Goal: Information Seeking & Learning: Learn about a topic

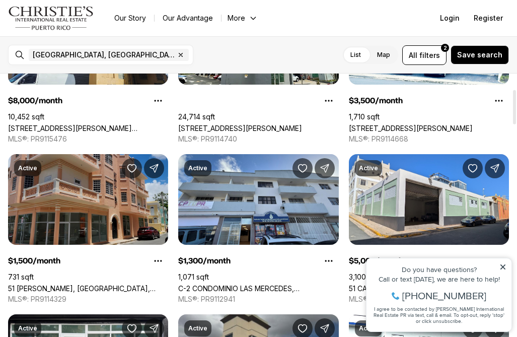
scroll to position [122, 0]
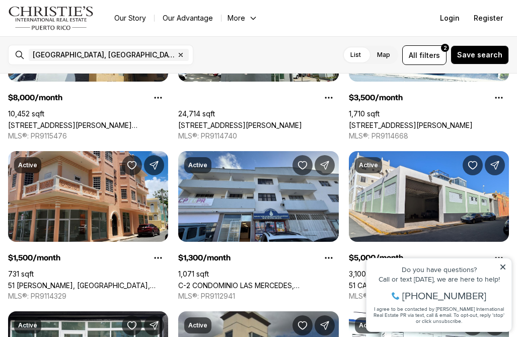
click at [504, 265] on icon at bounding box center [503, 266] width 7 height 7
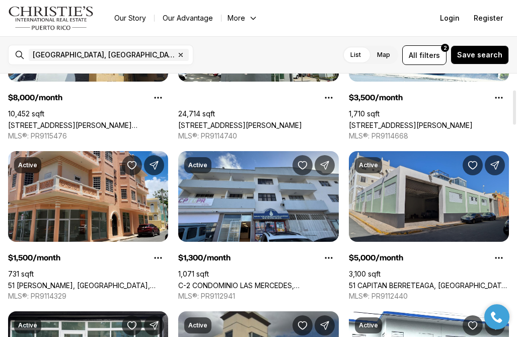
click at [397, 281] on link "51 CAPITAN BERRETEAGA, SAN JUAN PR, 00901" at bounding box center [429, 285] width 160 height 9
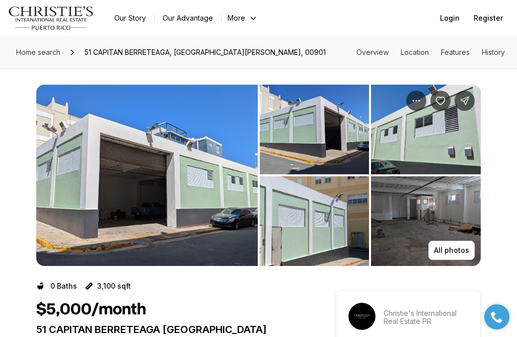
click at [117, 188] on img "View image gallery" at bounding box center [147, 175] width 222 height 181
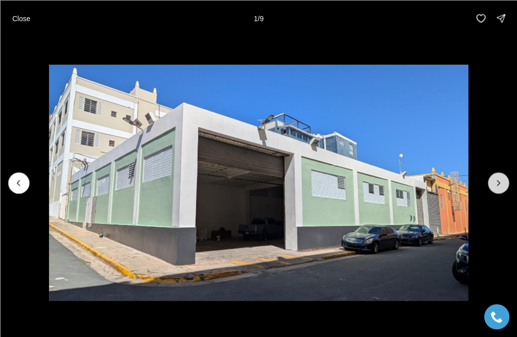
click at [497, 188] on button "Next slide" at bounding box center [498, 182] width 21 height 21
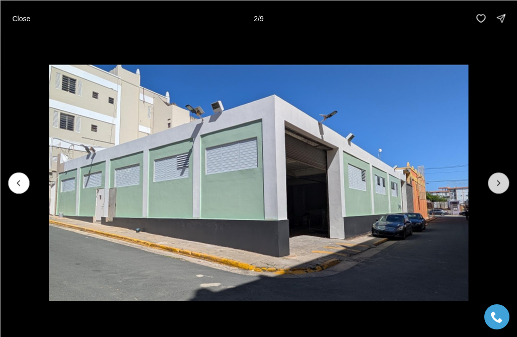
click at [497, 188] on button "Next slide" at bounding box center [498, 182] width 21 height 21
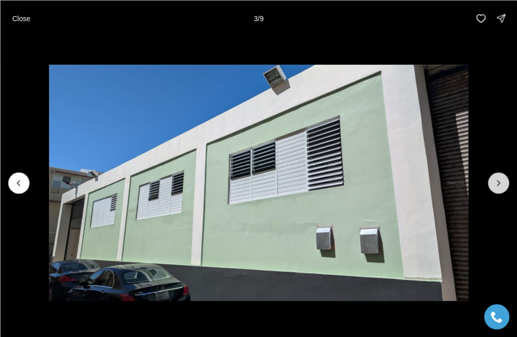
click at [497, 188] on button "Next slide" at bounding box center [498, 182] width 21 height 21
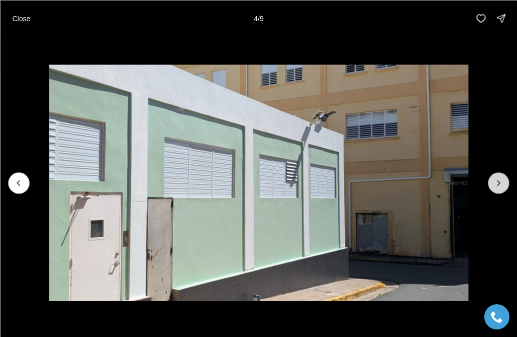
click at [497, 188] on button "Next slide" at bounding box center [498, 182] width 21 height 21
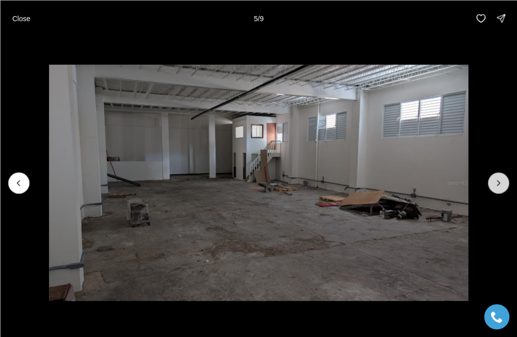
click at [497, 188] on button "Next slide" at bounding box center [498, 182] width 21 height 21
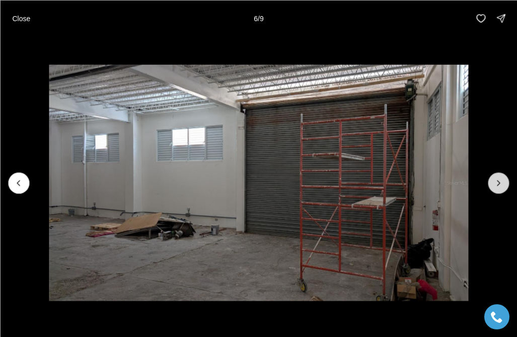
click at [497, 188] on button "Next slide" at bounding box center [498, 182] width 21 height 21
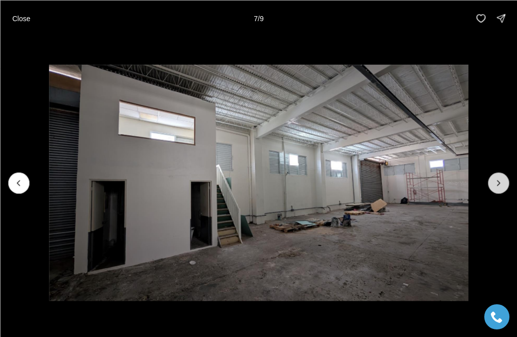
click at [492, 183] on button "Next slide" at bounding box center [498, 182] width 21 height 21
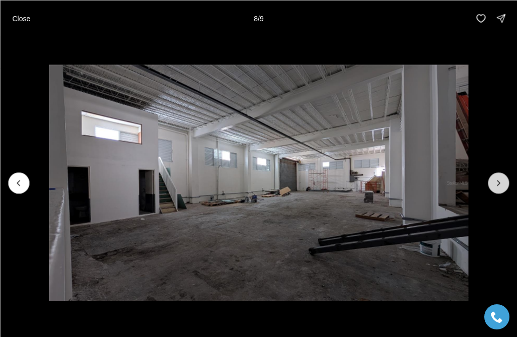
click at [501, 188] on button "Next slide" at bounding box center [498, 182] width 21 height 21
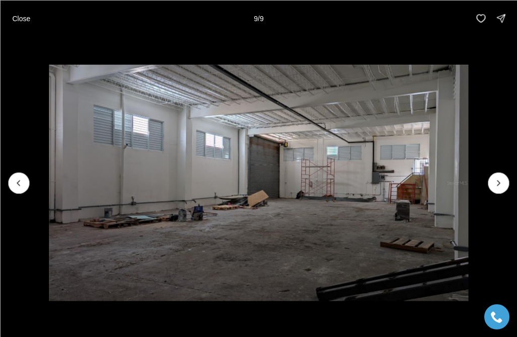
click at [492, 189] on div at bounding box center [498, 182] width 21 height 21
click at [496, 187] on div at bounding box center [498, 182] width 21 height 21
click at [21, 20] on p "Close" at bounding box center [21, 18] width 18 height 8
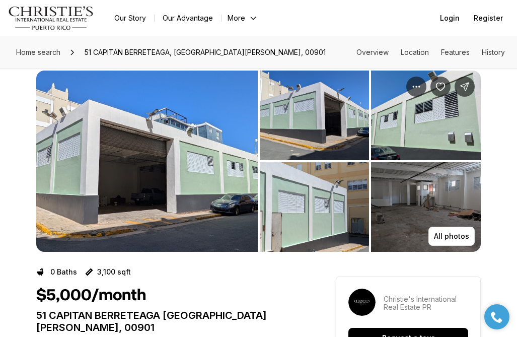
scroll to position [15, 0]
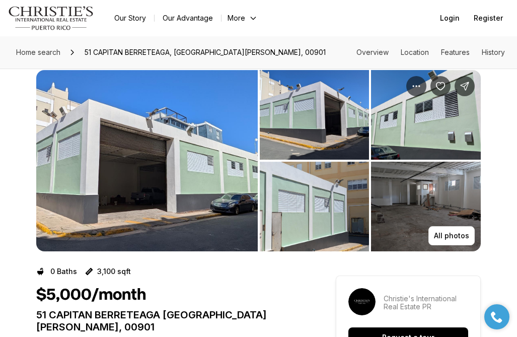
click at [404, 214] on img "View image gallery" at bounding box center [426, 207] width 110 height 90
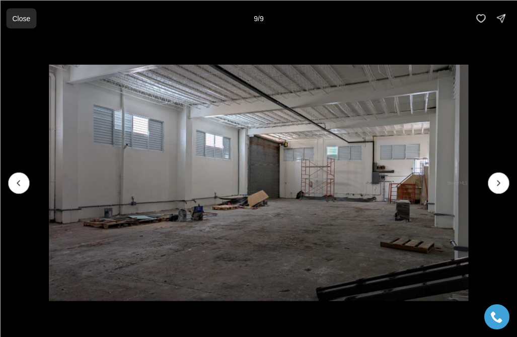
click at [15, 14] on p "Close" at bounding box center [21, 18] width 18 height 8
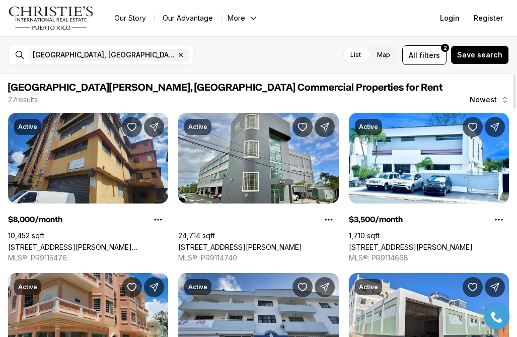
click at [388, 56] on label "Map" at bounding box center [383, 55] width 29 height 18
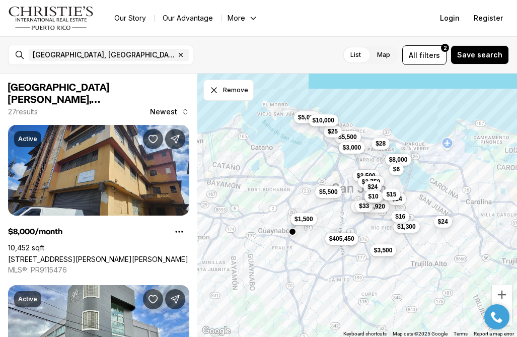
click at [507, 299] on html "Property added to favorites View 3 saved properties Property added to favorites…" at bounding box center [497, 316] width 35 height 35
click at [501, 293] on button "Zoom in" at bounding box center [502, 295] width 20 height 20
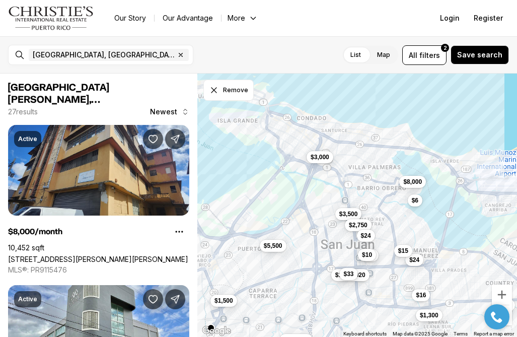
drag, startPoint x: 340, startPoint y: 179, endPoint x: 330, endPoint y: 264, distance: 85.2
click at [329, 262] on div "$8,000 $3,500 $1,500 $1,300 $405,450 $3,000 $3,500 $2,750 $5,500 $1,744,920 $33…" at bounding box center [357, 206] width 320 height 264
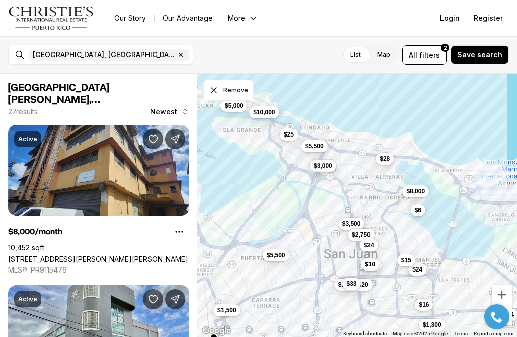
click at [313, 170] on button "$3,000" at bounding box center [323, 166] width 27 height 12
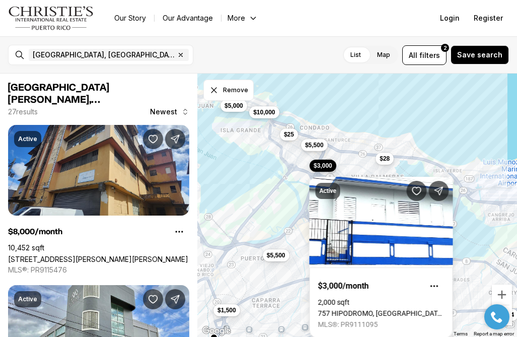
click at [311, 146] on span "$5,500" at bounding box center [314, 145] width 19 height 8
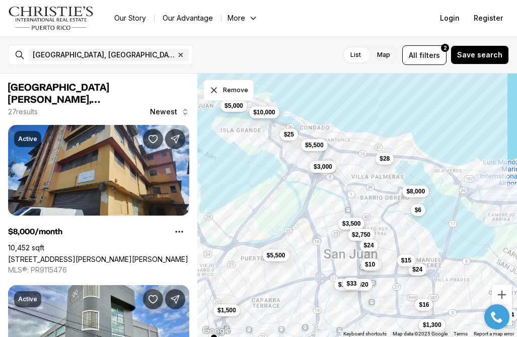
click at [311, 146] on span "$5,500" at bounding box center [314, 145] width 19 height 8
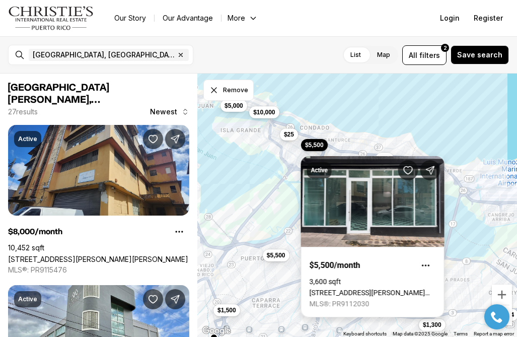
click at [356, 289] on link "[STREET_ADDRESS][PERSON_NAME][PERSON_NAME][PERSON_NAME]" at bounding box center [373, 293] width 126 height 8
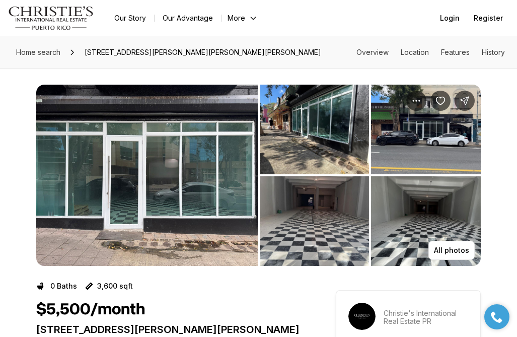
click at [123, 191] on img "View image gallery" at bounding box center [147, 175] width 222 height 181
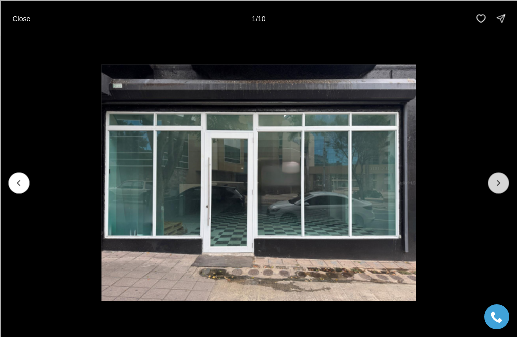
click at [502, 191] on button "Next slide" at bounding box center [498, 182] width 21 height 21
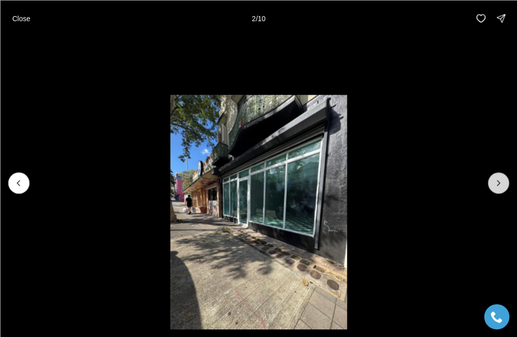
click at [502, 191] on button "Next slide" at bounding box center [498, 182] width 21 height 21
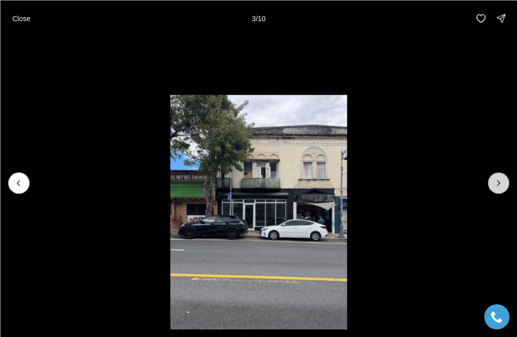
click at [502, 191] on button "Next slide" at bounding box center [498, 182] width 21 height 21
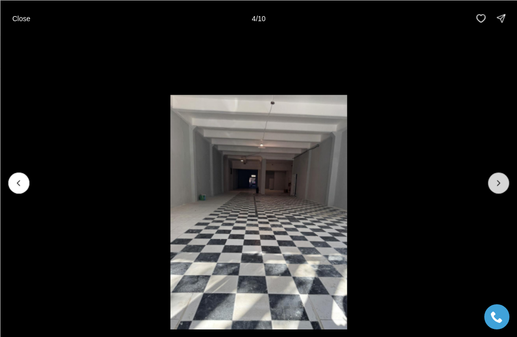
click at [502, 191] on button "Next slide" at bounding box center [498, 182] width 21 height 21
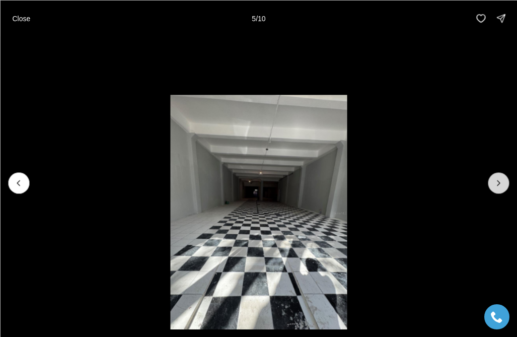
click at [502, 191] on button "Next slide" at bounding box center [498, 182] width 21 height 21
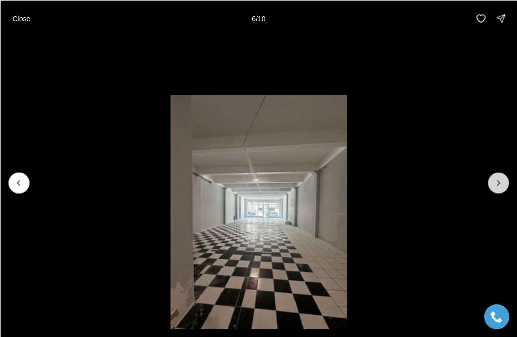
click at [502, 191] on button "Next slide" at bounding box center [498, 182] width 21 height 21
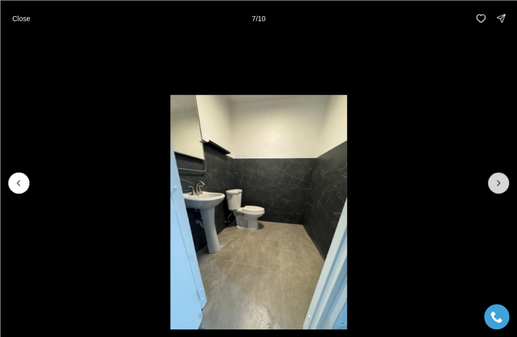
click at [502, 191] on button "Next slide" at bounding box center [498, 182] width 21 height 21
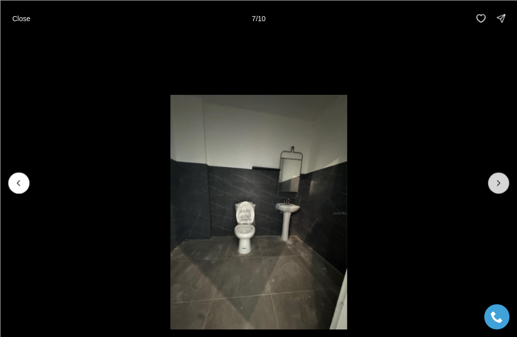
click at [502, 191] on button "Next slide" at bounding box center [498, 182] width 21 height 21
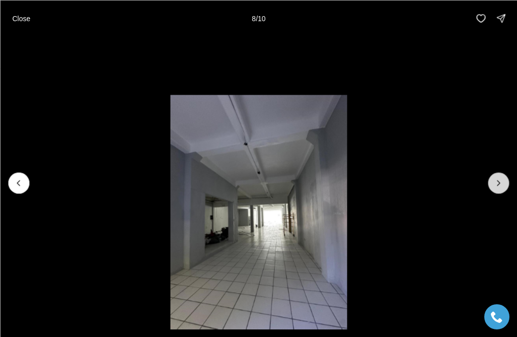
click at [502, 191] on button "Next slide" at bounding box center [498, 182] width 21 height 21
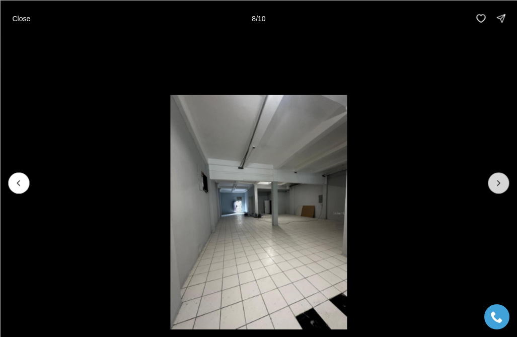
click at [502, 191] on div at bounding box center [498, 182] width 21 height 21
click at [496, 185] on div at bounding box center [498, 182] width 21 height 21
click at [11, 15] on button "Close" at bounding box center [21, 18] width 30 height 20
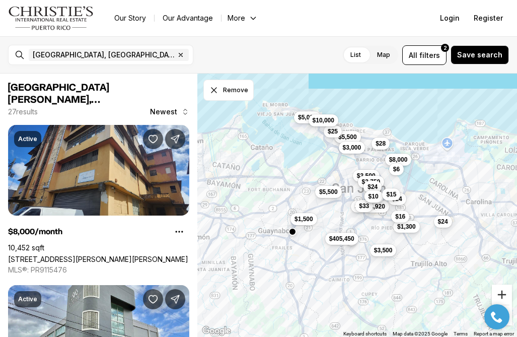
click at [503, 292] on button "Zoom in" at bounding box center [502, 295] width 20 height 20
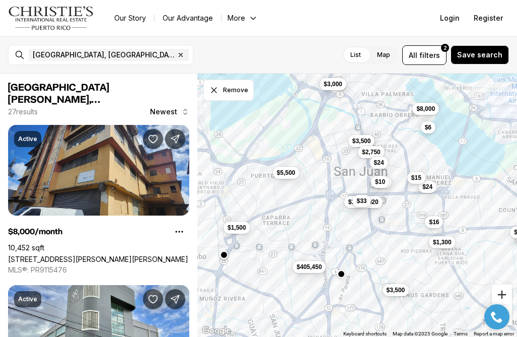
click at [503, 292] on button "Zoom in" at bounding box center [502, 295] width 20 height 20
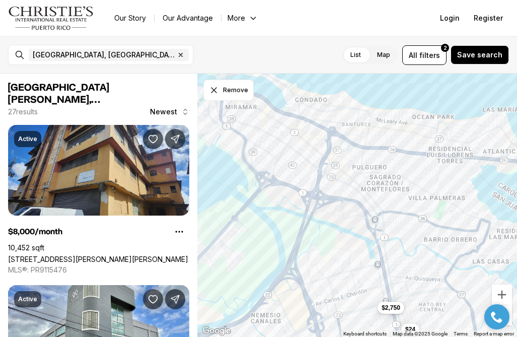
drag, startPoint x: 286, startPoint y: 103, endPoint x: 305, endPoint y: 319, distance: 217.0
click at [305, 319] on div "$1,300 $405,450 $2,750 $1,744,920 $33 $24 $16 $24 $10 $10 $15" at bounding box center [357, 206] width 320 height 264
click at [385, 307] on span "$2,750" at bounding box center [391, 307] width 19 height 8
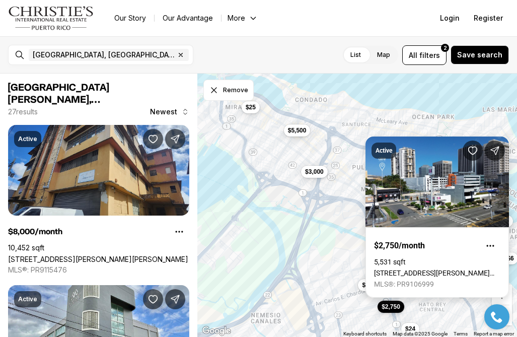
click at [432, 269] on link "[STREET_ADDRESS][PERSON_NAME][PERSON_NAME]" at bounding box center [437, 273] width 126 height 8
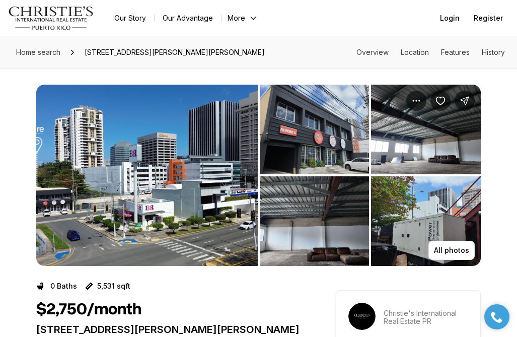
click at [139, 203] on img "View image gallery" at bounding box center [147, 175] width 222 height 181
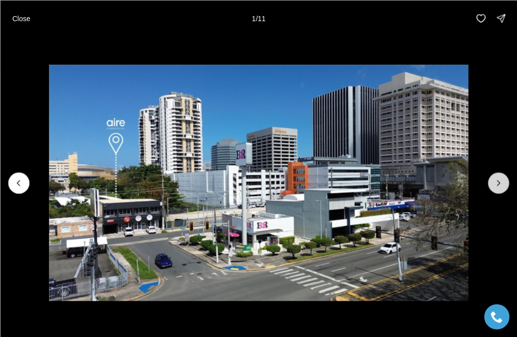
click at [498, 188] on button "Next slide" at bounding box center [498, 182] width 21 height 21
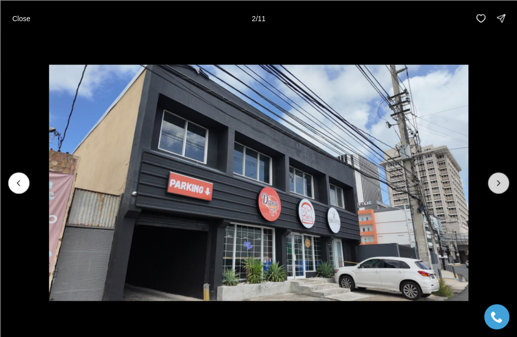
click at [498, 188] on button "Next slide" at bounding box center [498, 182] width 21 height 21
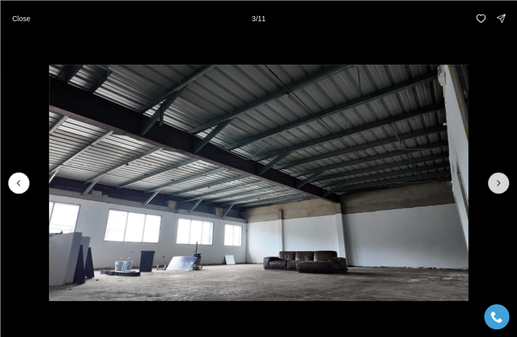
click at [498, 188] on button "Next slide" at bounding box center [498, 182] width 21 height 21
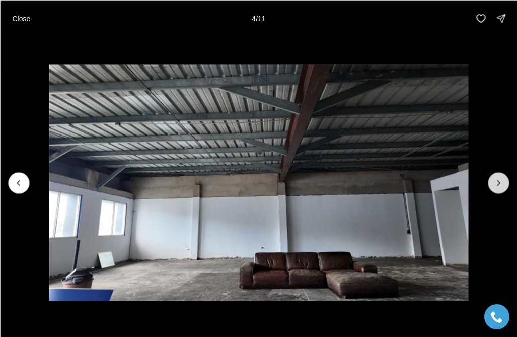
click at [498, 188] on button "Next slide" at bounding box center [498, 182] width 21 height 21
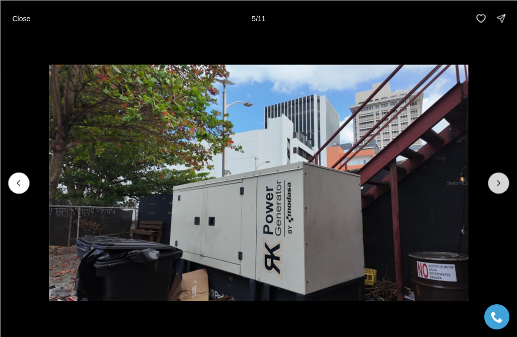
click at [498, 188] on button "Next slide" at bounding box center [498, 182] width 21 height 21
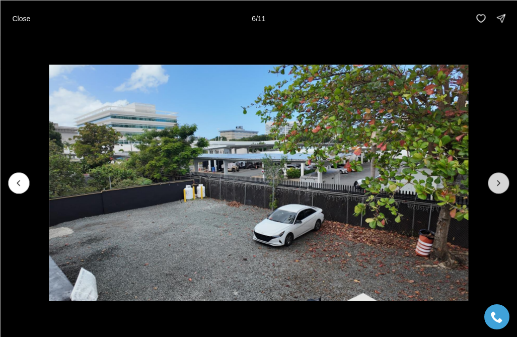
click at [498, 188] on button "Next slide" at bounding box center [498, 182] width 21 height 21
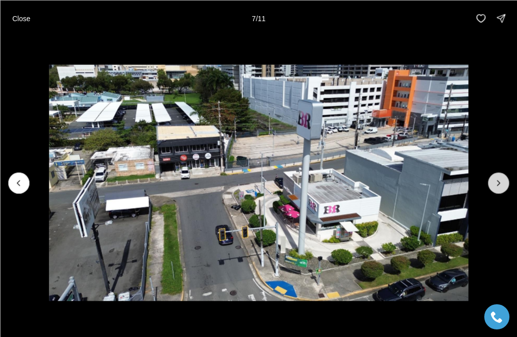
click at [498, 188] on button "Next slide" at bounding box center [498, 182] width 21 height 21
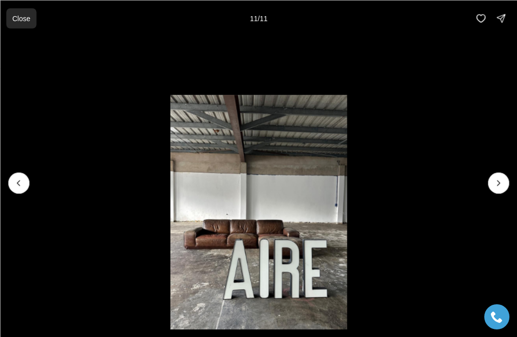
click at [13, 19] on p "Close" at bounding box center [21, 18] width 18 height 8
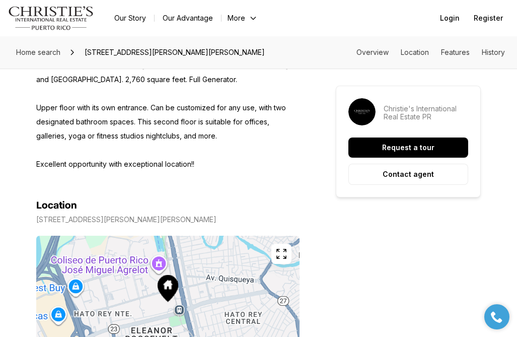
scroll to position [475, 0]
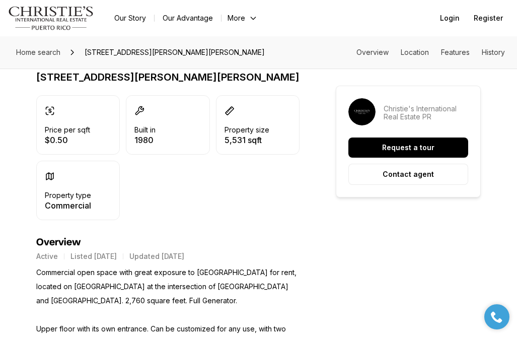
scroll to position [0, 0]
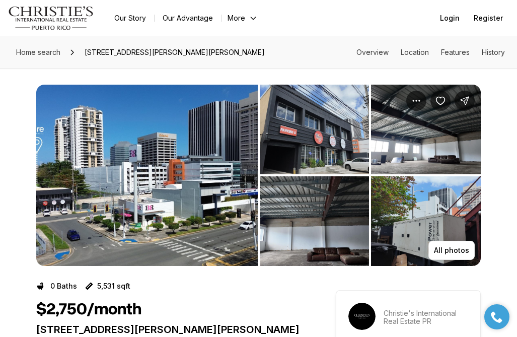
click at [189, 175] on img "View image gallery" at bounding box center [147, 175] width 222 height 181
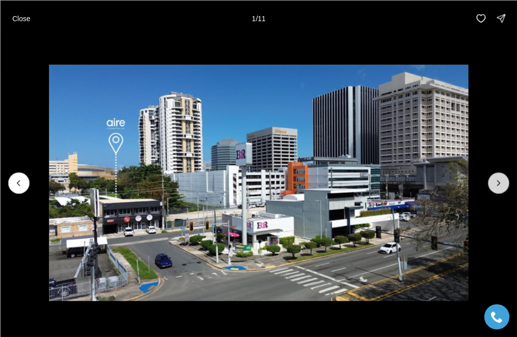
click at [500, 186] on icon "Next slide" at bounding box center [499, 183] width 10 height 10
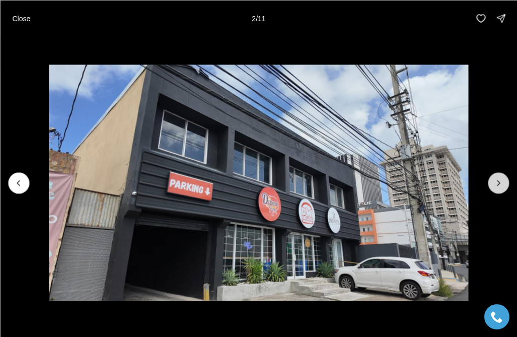
click at [500, 186] on icon "Next slide" at bounding box center [499, 183] width 10 height 10
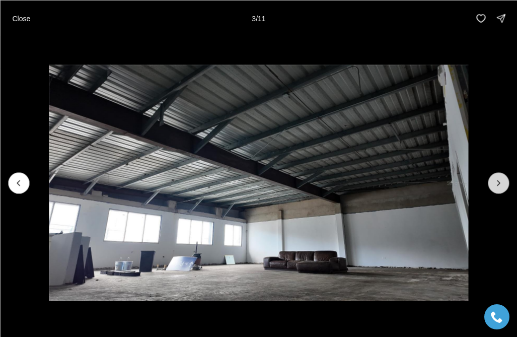
click at [500, 186] on icon "Next slide" at bounding box center [499, 183] width 10 height 10
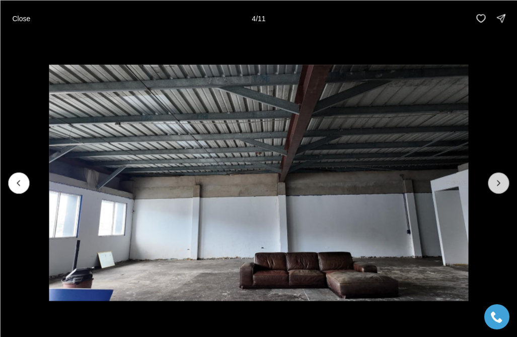
click at [500, 186] on icon "Next slide" at bounding box center [499, 183] width 10 height 10
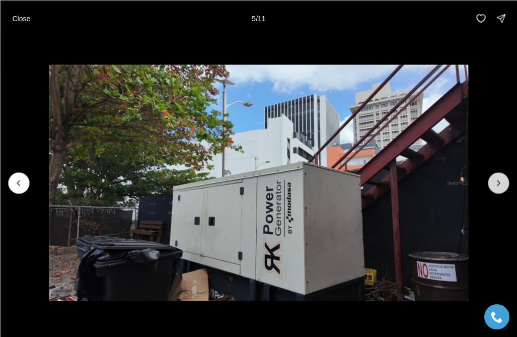
click at [500, 186] on icon "Next slide" at bounding box center [499, 183] width 10 height 10
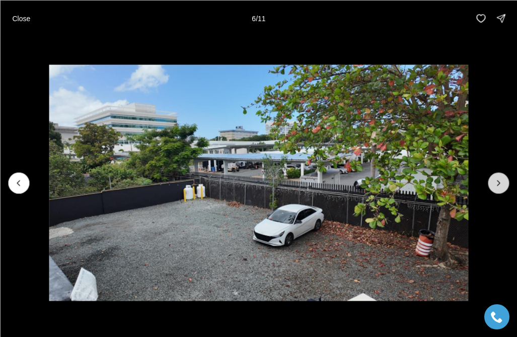
click at [500, 186] on icon "Next slide" at bounding box center [499, 183] width 10 height 10
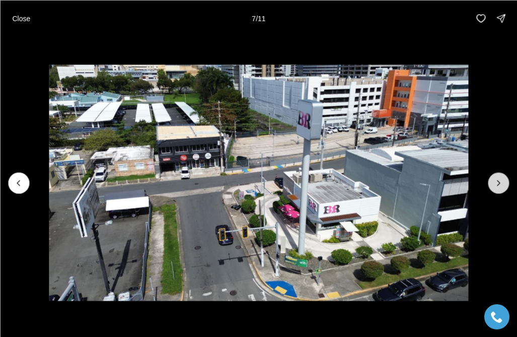
click at [497, 183] on icon "Next slide" at bounding box center [499, 183] width 10 height 10
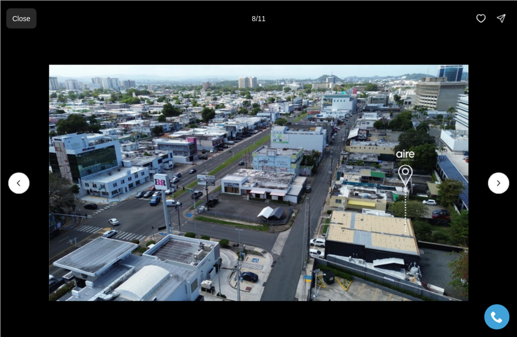
click at [31, 21] on button "Close" at bounding box center [21, 18] width 30 height 20
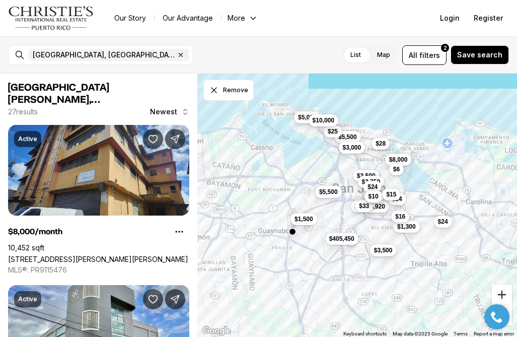
click at [499, 293] on button "Zoom in" at bounding box center [502, 295] width 20 height 20
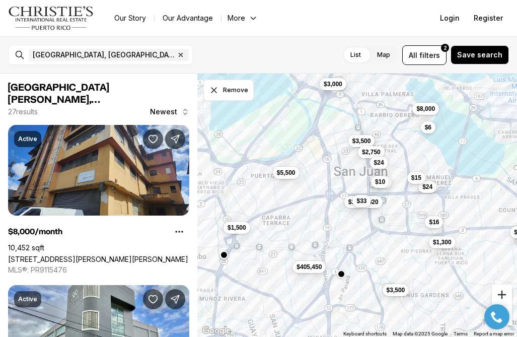
click at [499, 293] on button "Zoom in" at bounding box center [502, 295] width 20 height 20
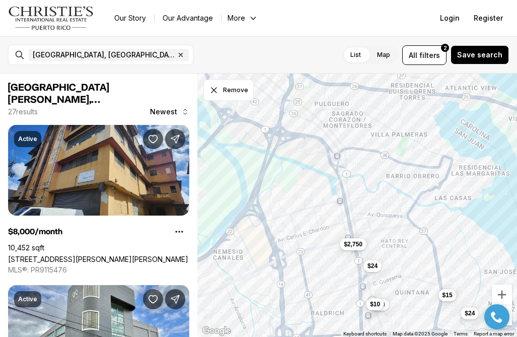
drag, startPoint x: 339, startPoint y: 136, endPoint x: 324, endPoint y: 304, distance: 168.9
click at [324, 303] on div "$1,300 $405,450 $2,750 $1,744,920 $33 $24 $16 $24 $10 $10 $15" at bounding box center [357, 206] width 320 height 264
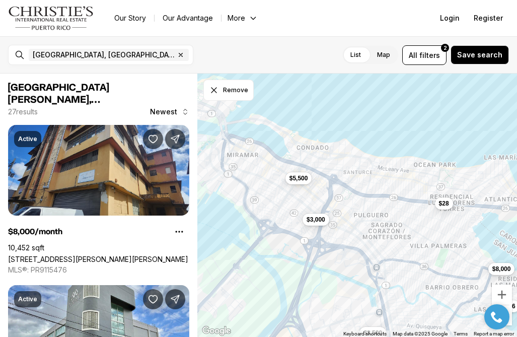
drag, startPoint x: 315, startPoint y: 206, endPoint x: 348, endPoint y: 299, distance: 99.0
click at [348, 300] on div "$2,750 $24 $24 $10 $10 $15 $8,000 $5,500 $3,000 $3,500 $28 $6" at bounding box center [357, 206] width 320 height 264
click at [251, 161] on div "$25" at bounding box center [251, 155] width 18 height 12
click at [250, 154] on span "$25" at bounding box center [251, 154] width 10 height 8
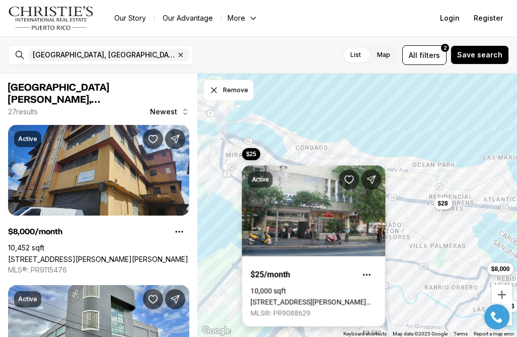
click at [307, 298] on link "[STREET_ADDRESS][PERSON_NAME][PERSON_NAME][PERSON_NAME]" at bounding box center [314, 302] width 126 height 8
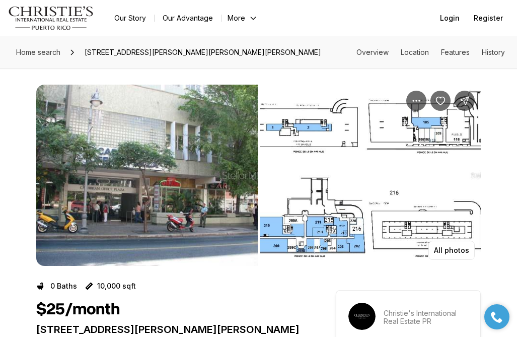
click at [110, 193] on img "View image gallery" at bounding box center [147, 175] width 222 height 181
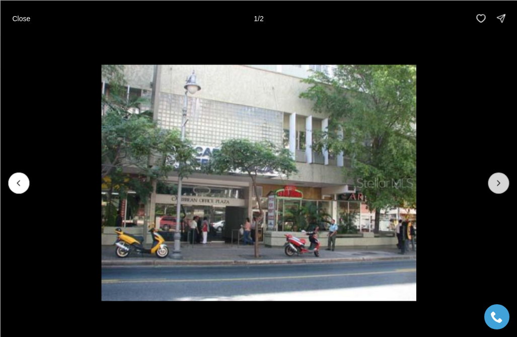
click at [492, 178] on button "Next slide" at bounding box center [498, 182] width 21 height 21
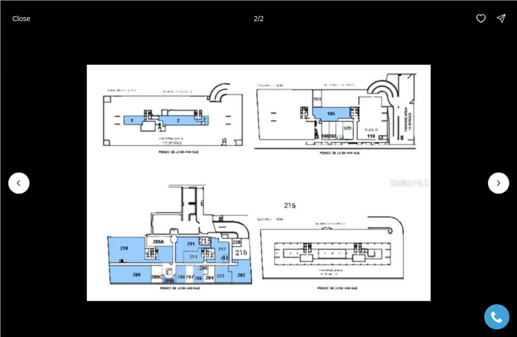
click at [493, 178] on div at bounding box center [498, 182] width 21 height 21
click at [31, 25] on button "Close" at bounding box center [21, 18] width 30 height 20
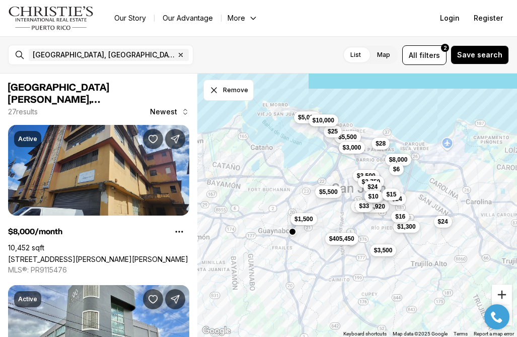
click at [504, 296] on button "Zoom in" at bounding box center [502, 295] width 20 height 20
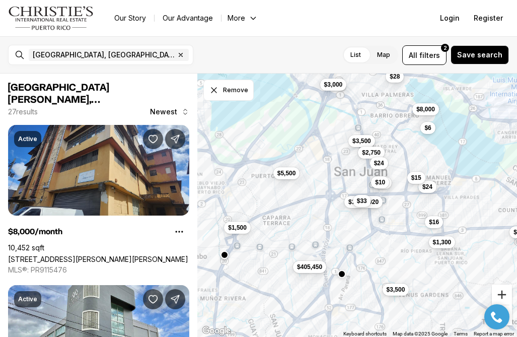
click at [504, 296] on button "Zoom in" at bounding box center [502, 295] width 20 height 20
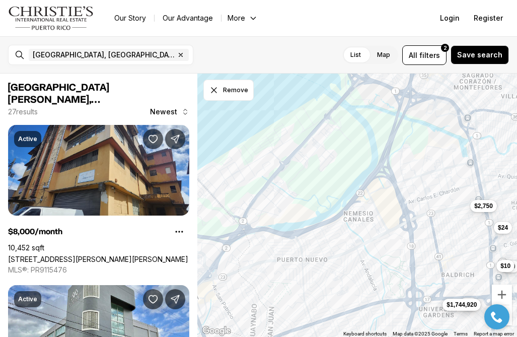
drag, startPoint x: 336, startPoint y: 188, endPoint x: 459, endPoint y: 299, distance: 165.9
click at [457, 301] on span "$1,744,920" at bounding box center [462, 305] width 30 height 8
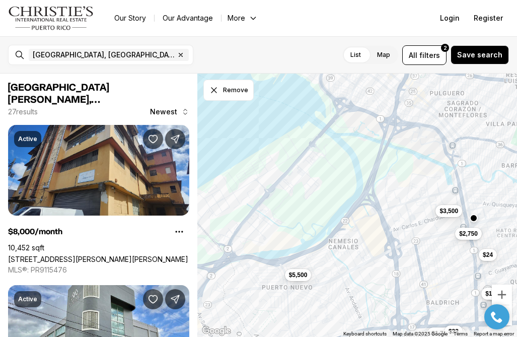
drag, startPoint x: 344, startPoint y: 235, endPoint x: 296, endPoint y: 280, distance: 65.2
click at [298, 280] on div "$2,750 $1,744,920 $33 $24 $10 $10 $3,500 $5,500" at bounding box center [357, 206] width 320 height 264
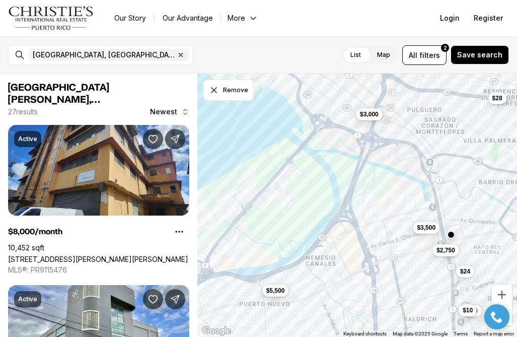
click at [270, 289] on span "$5,500" at bounding box center [275, 291] width 19 height 8
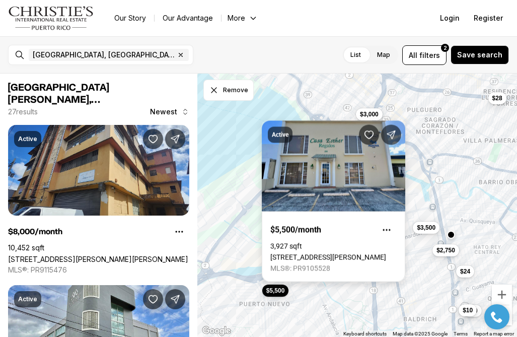
click at [326, 253] on link "[STREET_ADDRESS][PERSON_NAME]" at bounding box center [329, 257] width 116 height 8
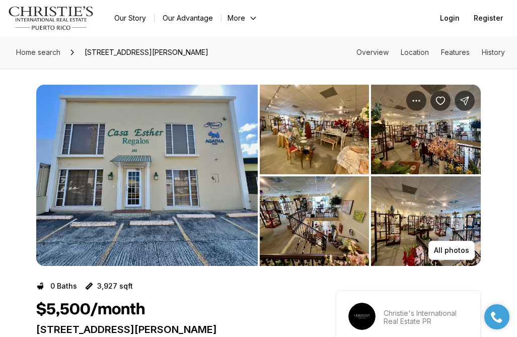
click at [116, 218] on img "View image gallery" at bounding box center [147, 175] width 222 height 181
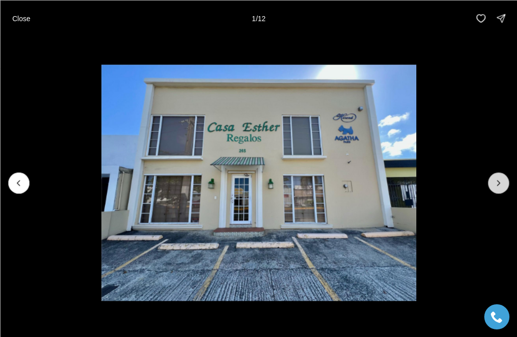
click at [504, 188] on button "Next slide" at bounding box center [498, 182] width 21 height 21
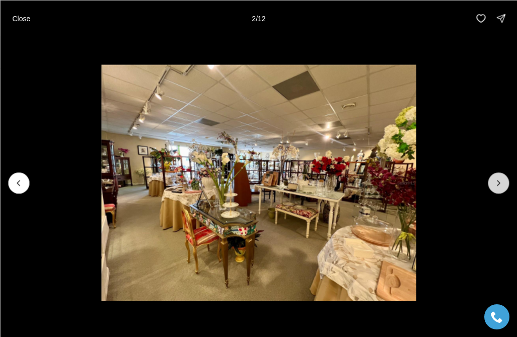
click at [504, 188] on button "Next slide" at bounding box center [498, 182] width 21 height 21
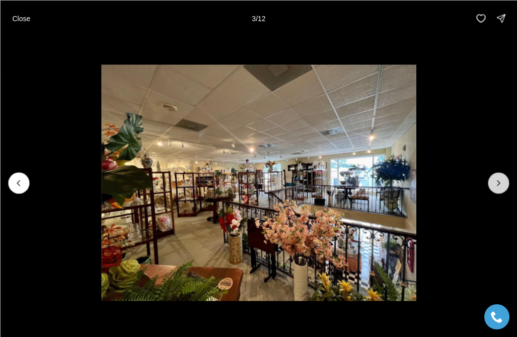
click at [504, 188] on button "Next slide" at bounding box center [498, 182] width 21 height 21
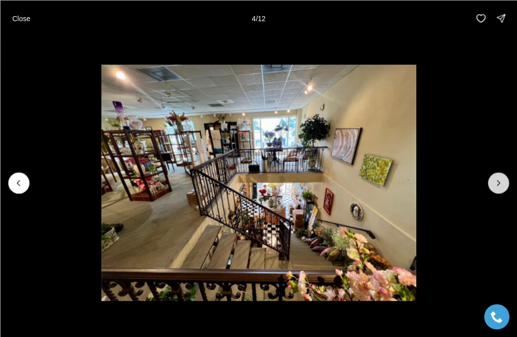
click at [504, 188] on button "Next slide" at bounding box center [498, 182] width 21 height 21
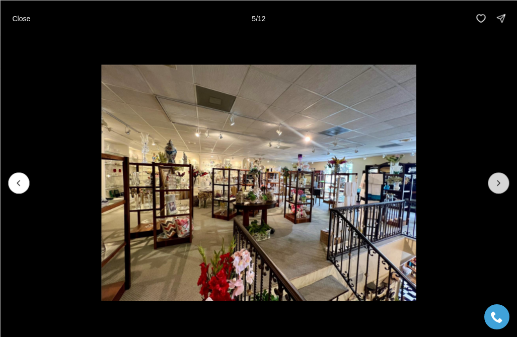
click at [504, 188] on button "Next slide" at bounding box center [498, 182] width 21 height 21
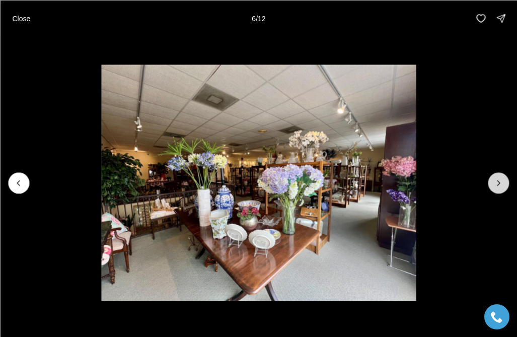
click at [504, 188] on button "Next slide" at bounding box center [498, 182] width 21 height 21
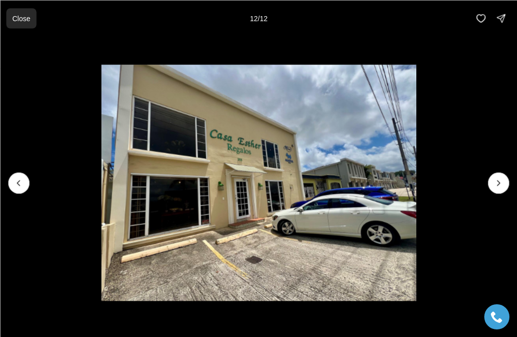
click at [13, 23] on button "Close" at bounding box center [21, 18] width 30 height 20
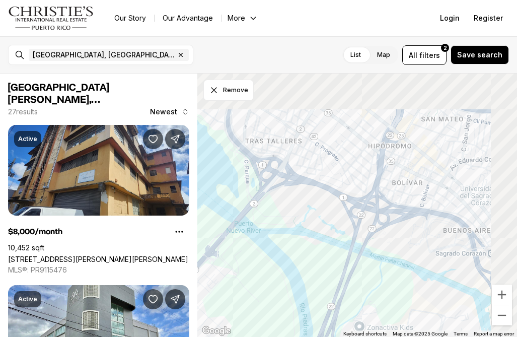
drag, startPoint x: 431, startPoint y: 110, endPoint x: 344, endPoint y: 240, distance: 156.4
click at [342, 240] on div at bounding box center [357, 206] width 320 height 264
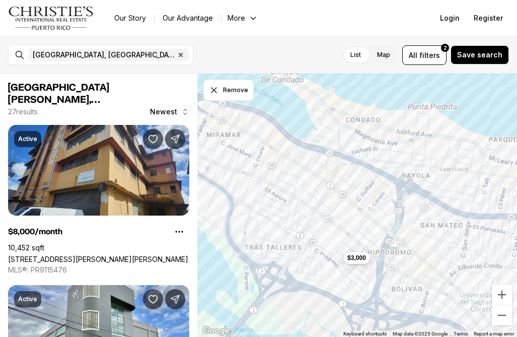
drag, startPoint x: 369, startPoint y: 140, endPoint x: 368, endPoint y: 237, distance: 97.8
click at [368, 238] on div "$3,000" at bounding box center [357, 206] width 320 height 264
click at [322, 175] on span "$5,500" at bounding box center [322, 174] width 19 height 8
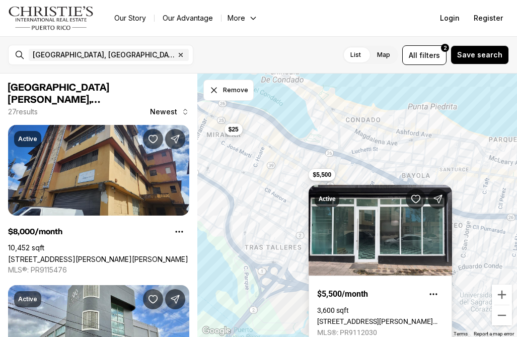
click at [255, 176] on div "$3,000 $5,500 $25" at bounding box center [357, 206] width 320 height 264
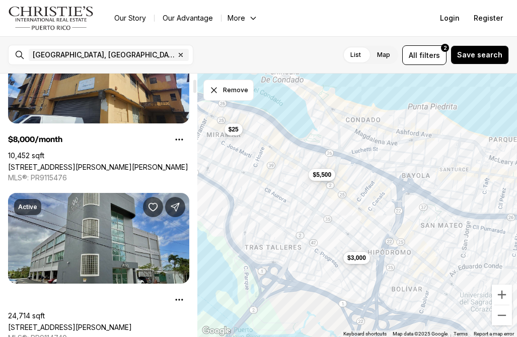
scroll to position [107, 0]
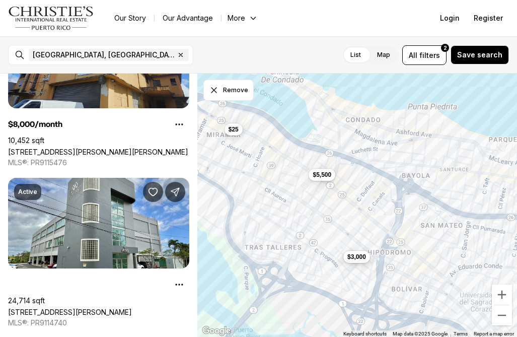
click at [355, 254] on span "$3,000" at bounding box center [357, 257] width 19 height 8
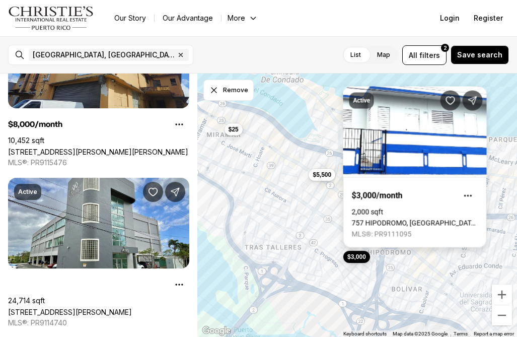
click at [406, 219] on link "757 HIPODROMO, [GEOGRAPHIC_DATA][PERSON_NAME], 00909" at bounding box center [415, 223] width 126 height 8
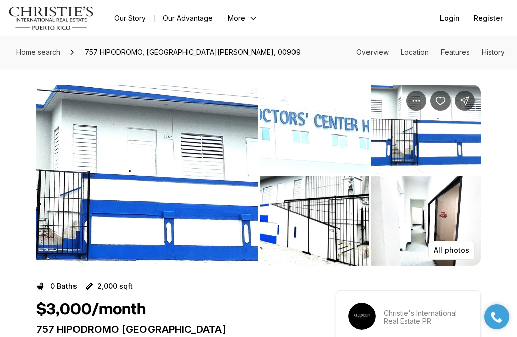
click at [121, 190] on img "View image gallery" at bounding box center [147, 175] width 222 height 181
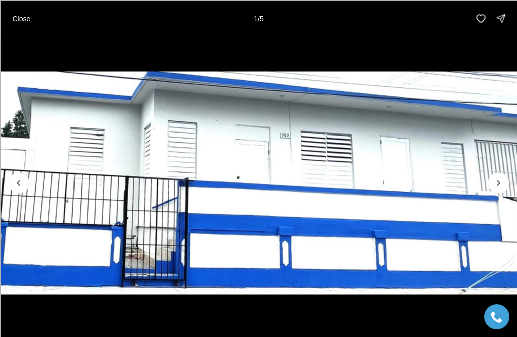
click at [25, 21] on p "Close" at bounding box center [21, 18] width 18 height 8
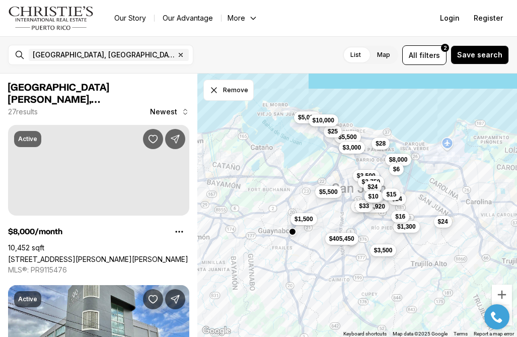
scroll to position [107, 0]
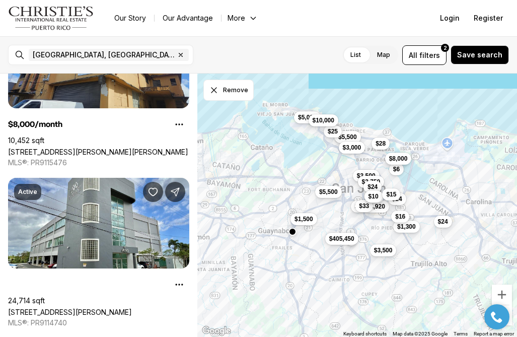
click at [395, 154] on button "$8,000" at bounding box center [398, 159] width 27 height 12
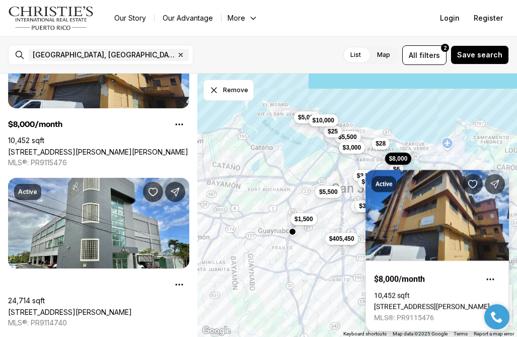
click at [415, 303] on link "[STREET_ADDRESS][PERSON_NAME][PERSON_NAME]" at bounding box center [437, 307] width 126 height 8
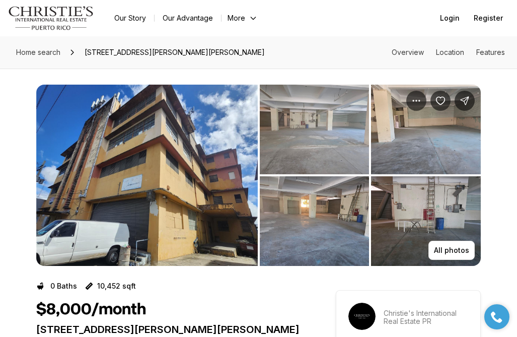
click at [309, 133] on img "View image gallery" at bounding box center [315, 130] width 110 height 90
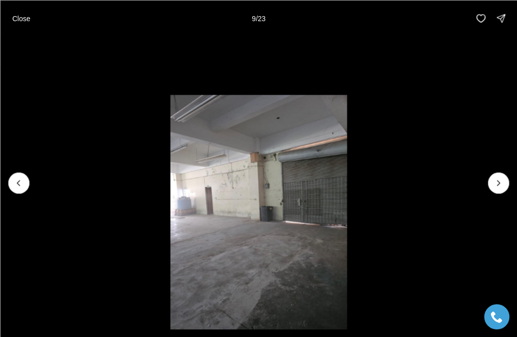
click at [345, 224] on img "11 of 23" at bounding box center [258, 213] width 177 height 236
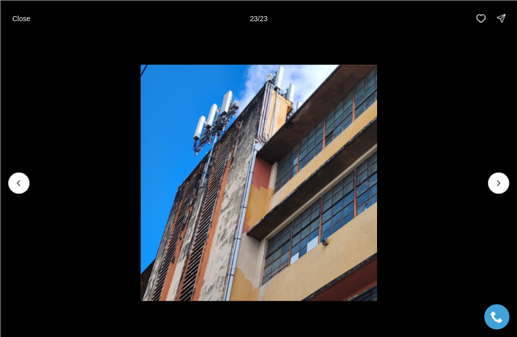
drag, startPoint x: 11, startPoint y: 21, endPoint x: 11, endPoint y: 32, distance: 11.1
click at [11, 31] on div "Close 23 / 23" at bounding box center [258, 18] width 517 height 36
click at [18, 17] on p "Close" at bounding box center [21, 18] width 18 height 8
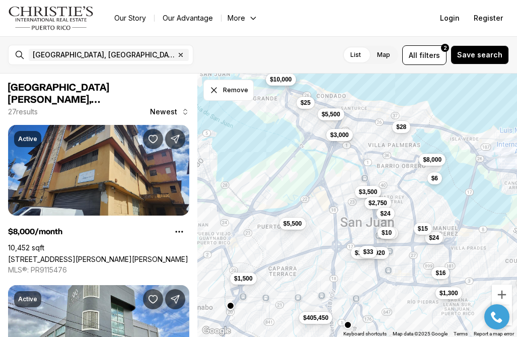
click at [279, 83] on span "$10,000" at bounding box center [281, 80] width 22 height 8
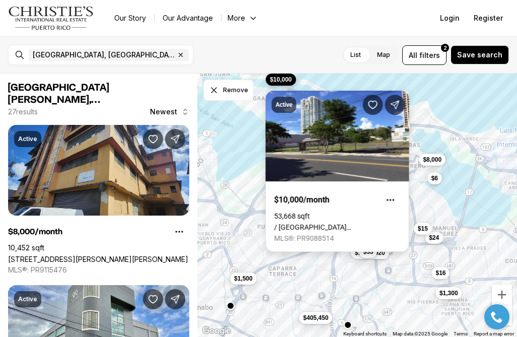
click at [321, 223] on link "/ [GEOGRAPHIC_DATA][PERSON_NAME], [GEOGRAPHIC_DATA][PERSON_NAME], 00906" at bounding box center [338, 227] width 126 height 8
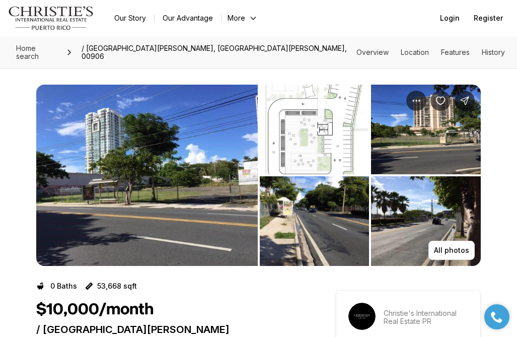
click at [164, 213] on img "View image gallery" at bounding box center [147, 175] width 222 height 181
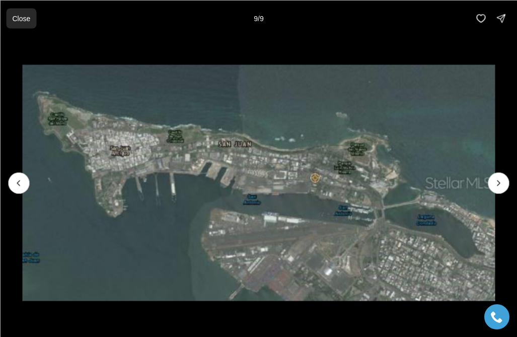
click at [22, 16] on p "Close" at bounding box center [21, 18] width 18 height 8
